Goal: Find specific page/section: Find specific page/section

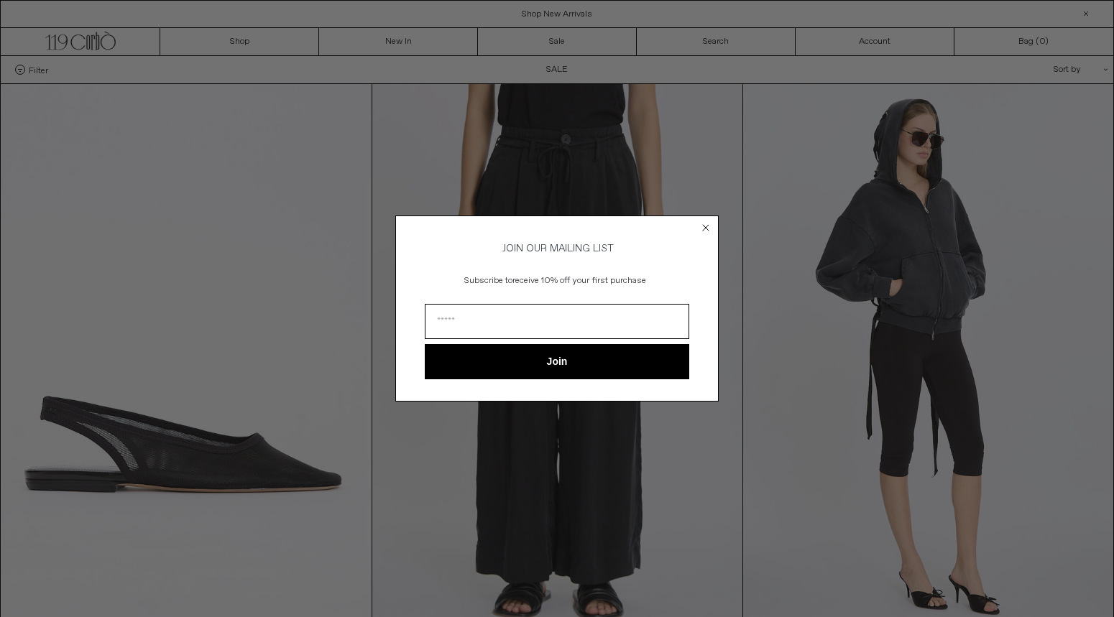
click at [701, 221] on circle "Close dialog" at bounding box center [706, 228] width 14 height 14
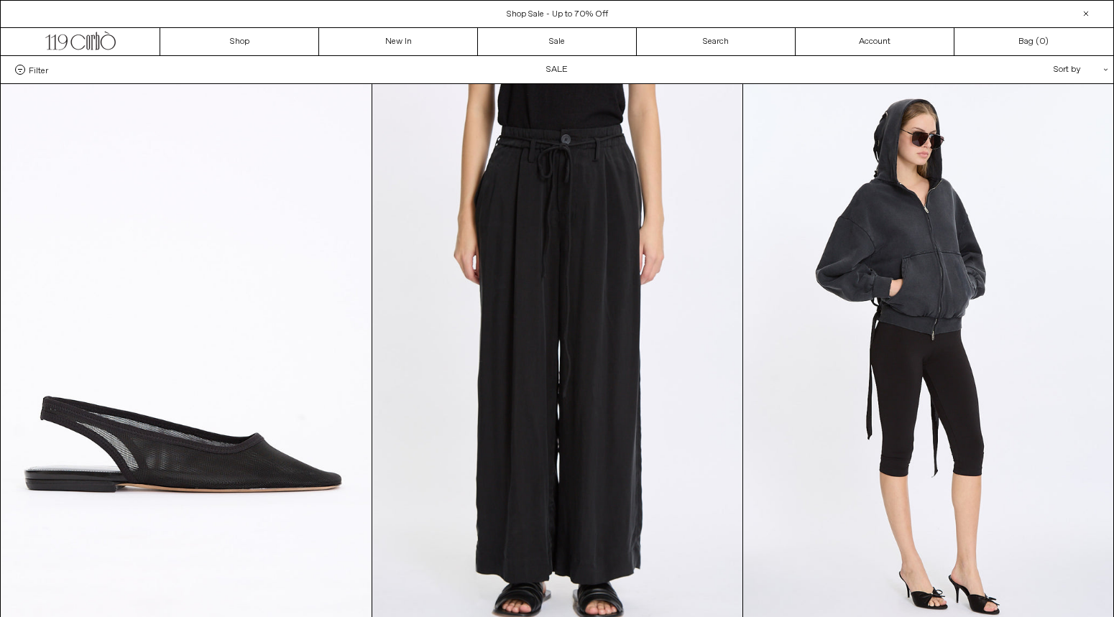
click at [15, 66] on label "Filter" at bounding box center [31, 70] width 33 height 10
click at [0, 0] on select "**********" at bounding box center [0, 0] width 0 height 0
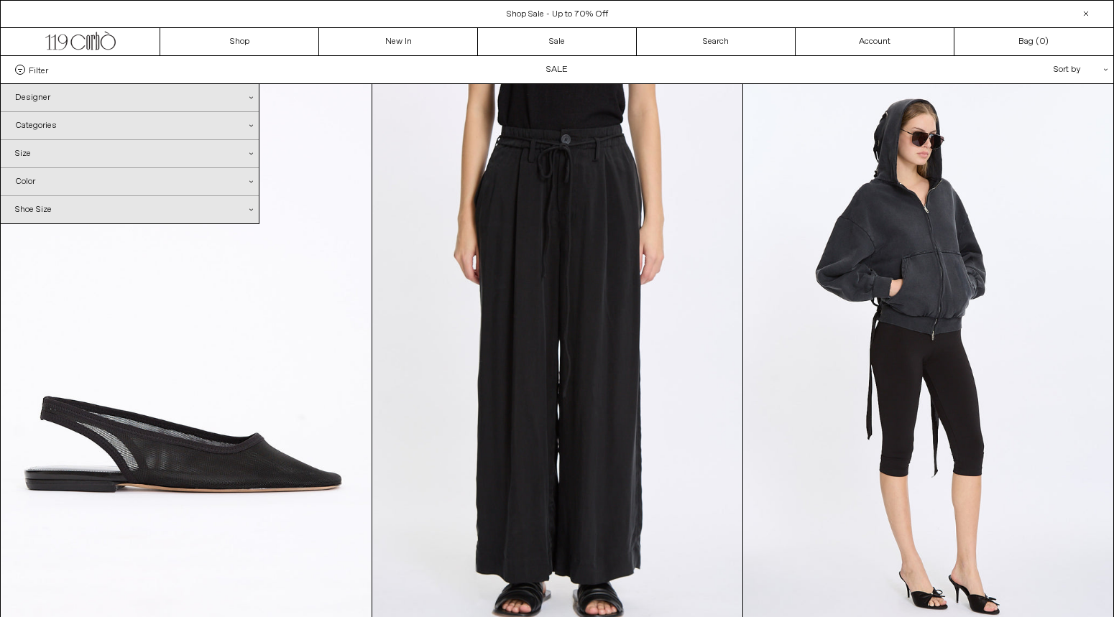
click at [42, 98] on div "Designer .cls-1{fill:#231f20}" at bounding box center [130, 97] width 258 height 27
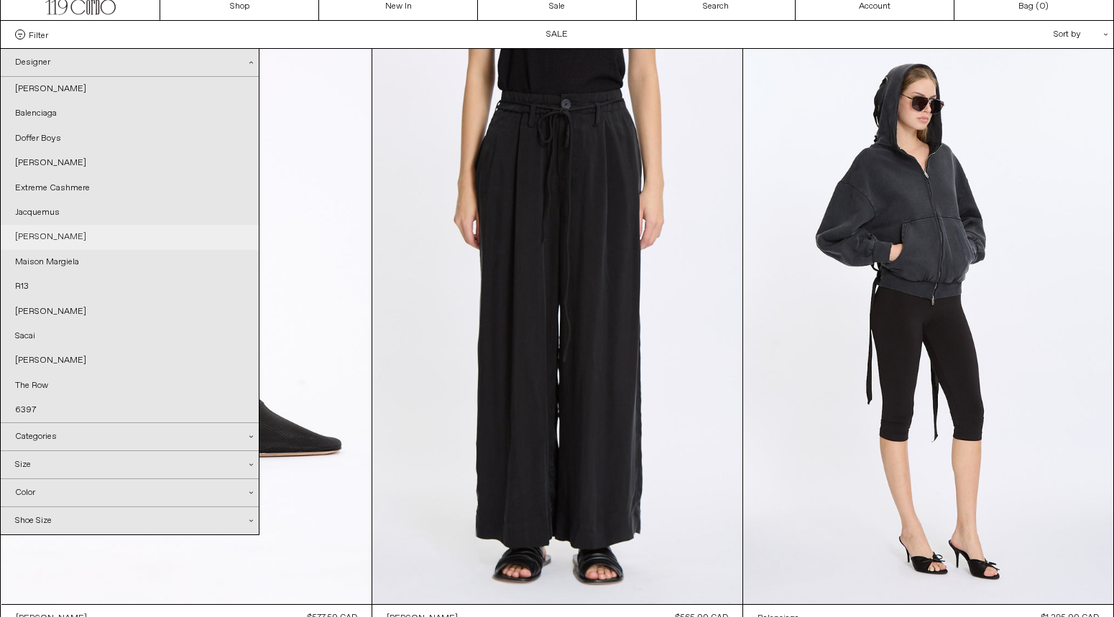
scroll to position [37, 0]
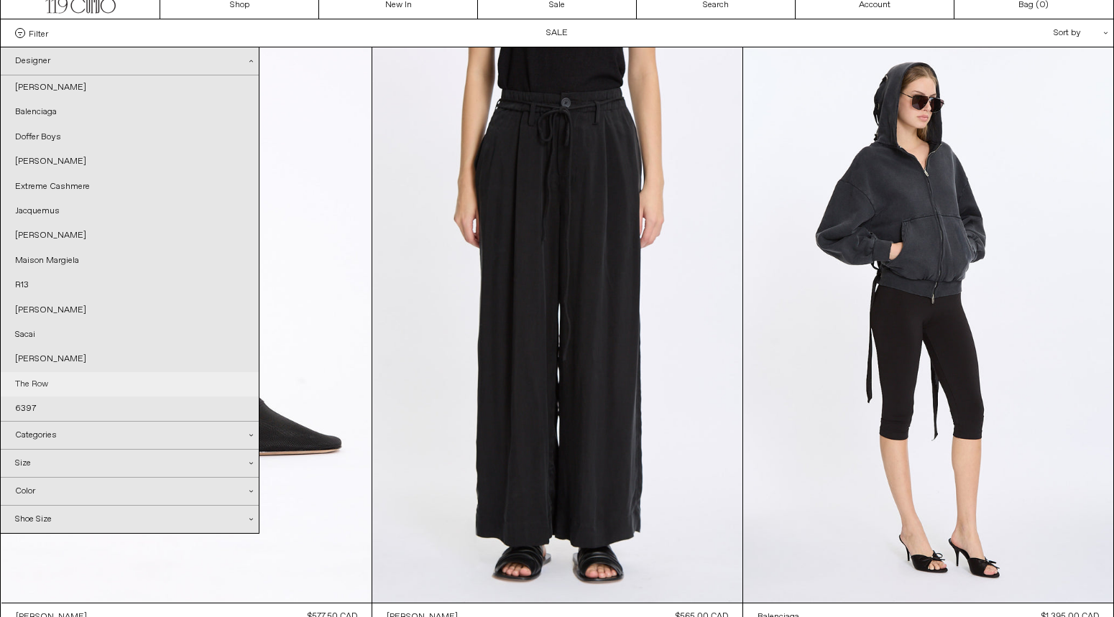
click at [17, 379] on link "The Row" at bounding box center [130, 384] width 258 height 24
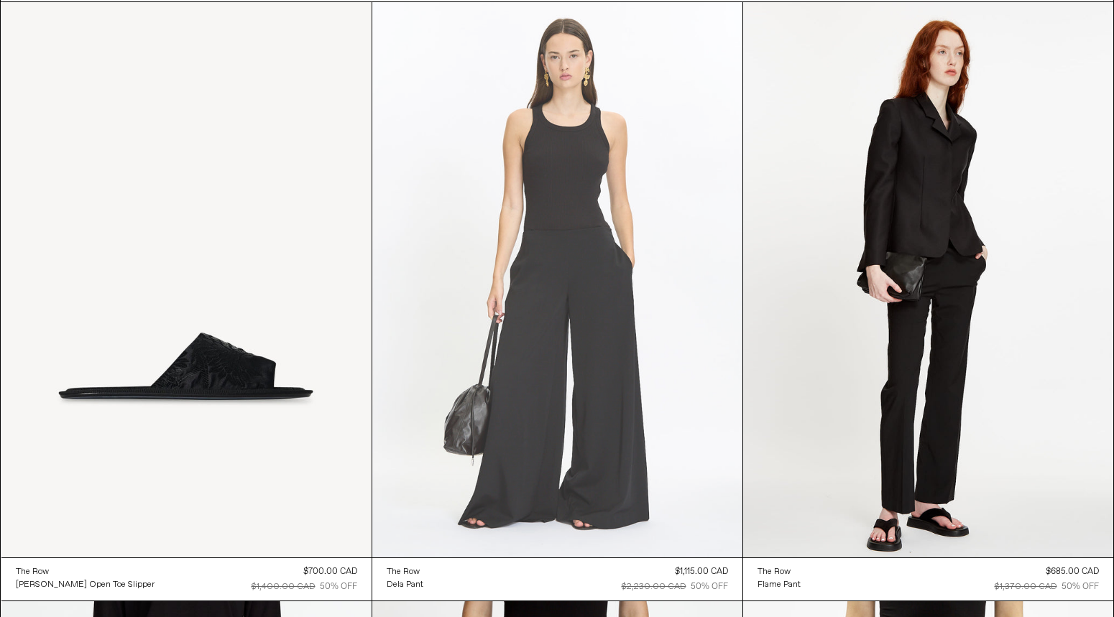
scroll to position [160, 0]
